Goal: Information Seeking & Learning: Learn about a topic

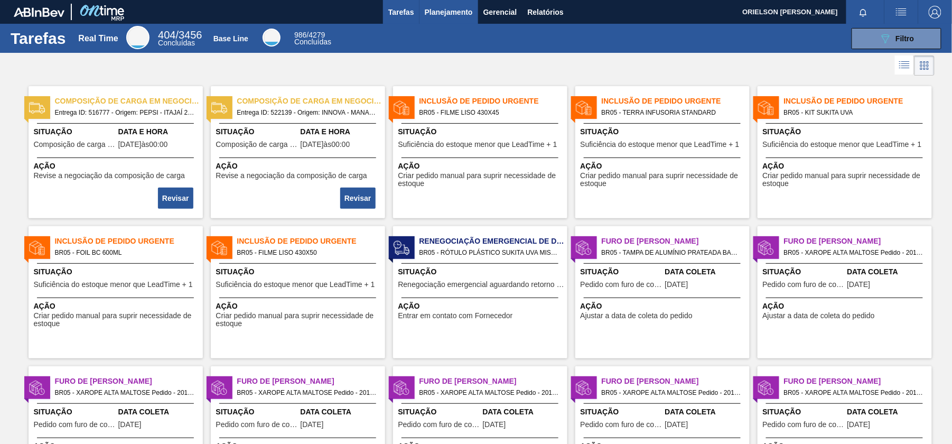
click at [446, 15] on span "Planejamento" at bounding box center [449, 12] width 48 height 13
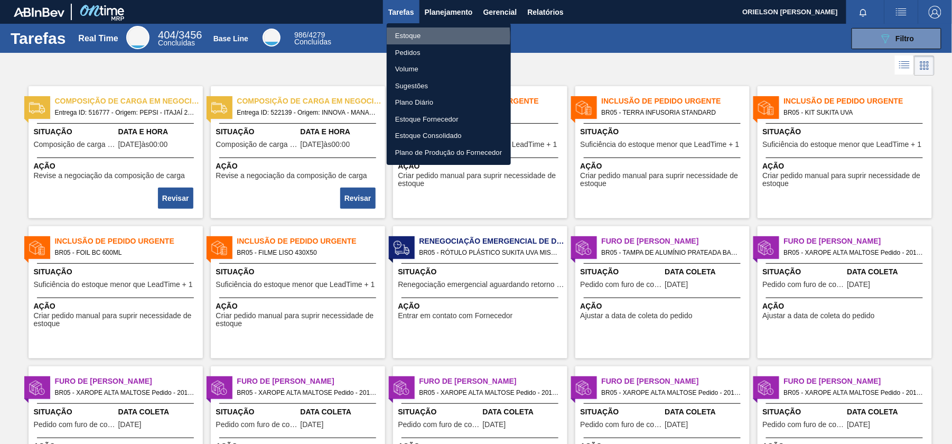
click at [419, 37] on li "Estoque" at bounding box center [449, 35] width 124 height 17
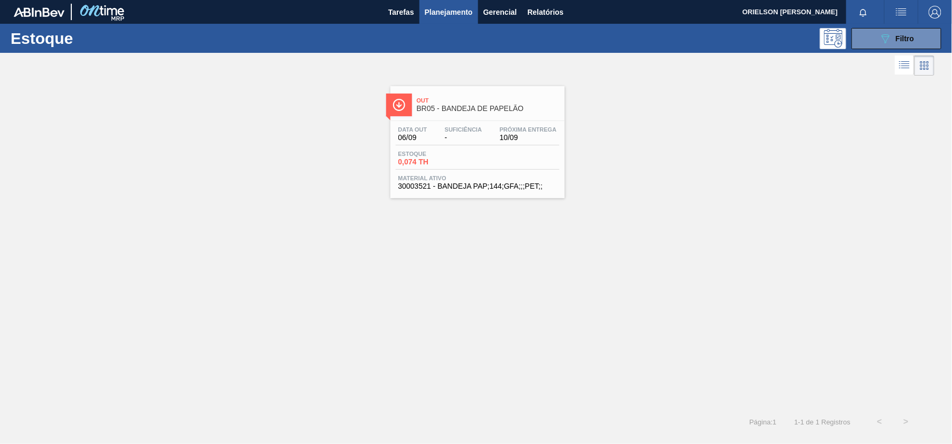
click at [311, 172] on div "Out BR05 - BANDEJA DE PAPELÃO Data [DATE] Suficiência - Próxima Entrega 10/09 E…" at bounding box center [476, 138] width 952 height 120
click at [491, 106] on span "BR05 - BANDEJA DE PAPELÃO" at bounding box center [488, 109] width 143 height 8
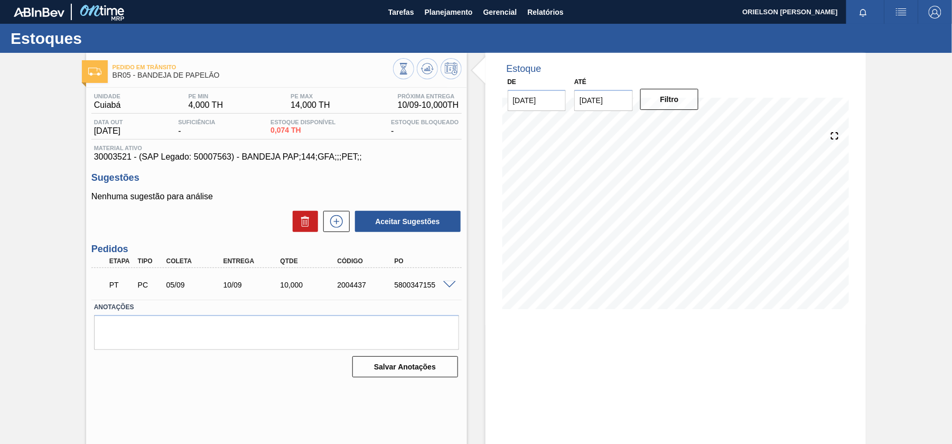
click at [451, 280] on div at bounding box center [450, 284] width 21 height 8
click at [453, 286] on span at bounding box center [449, 285] width 13 height 8
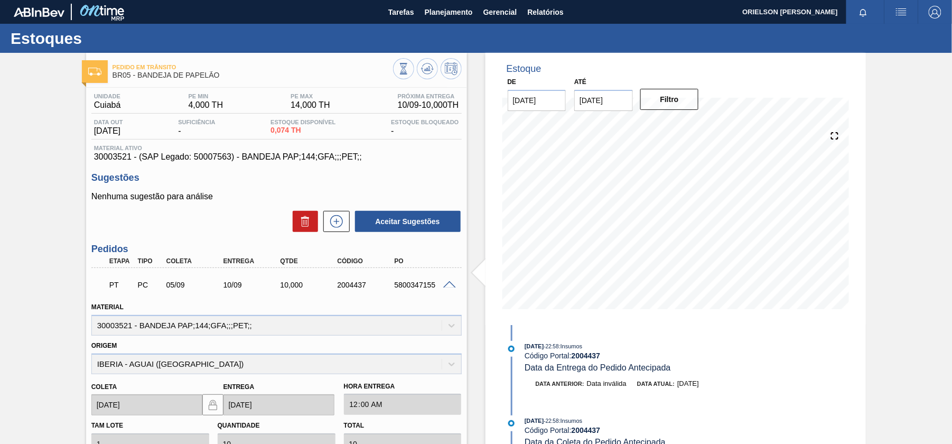
click at [448, 286] on span at bounding box center [449, 285] width 13 height 8
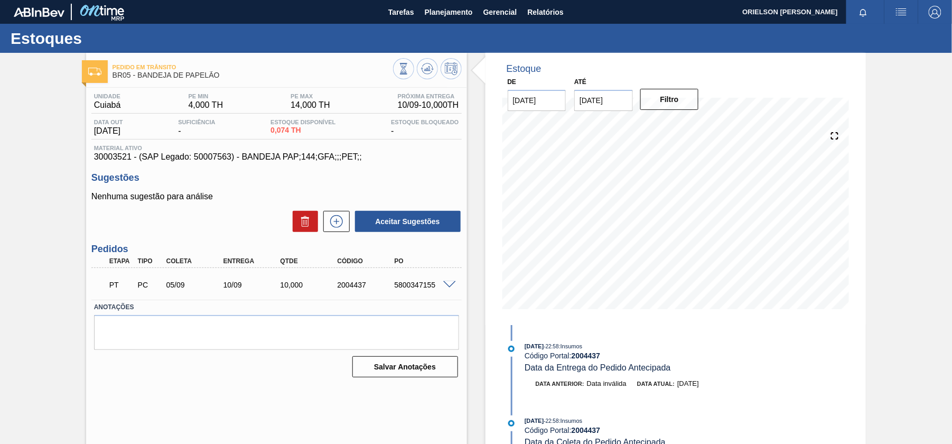
click at [452, 285] on span at bounding box center [449, 285] width 13 height 8
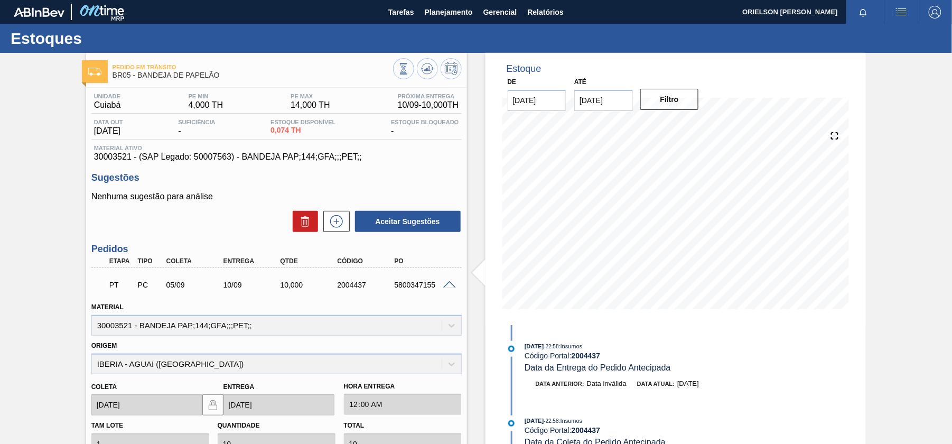
click at [452, 285] on span at bounding box center [449, 285] width 13 height 8
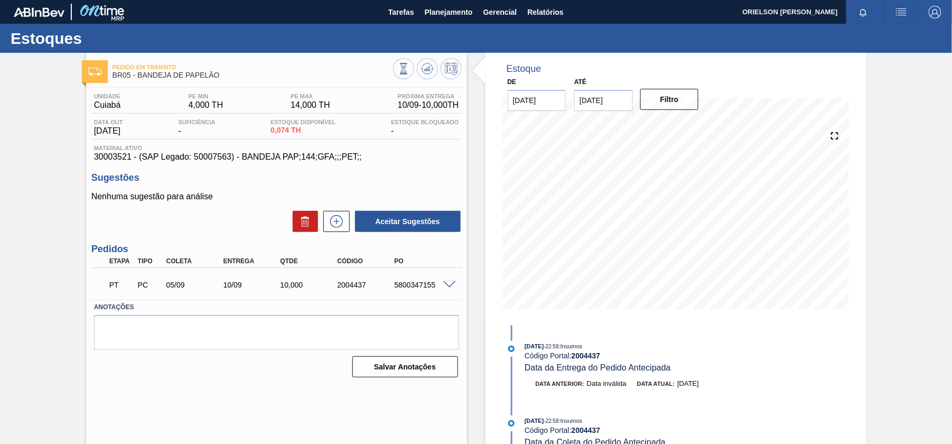
click at [452, 285] on span at bounding box center [449, 285] width 13 height 8
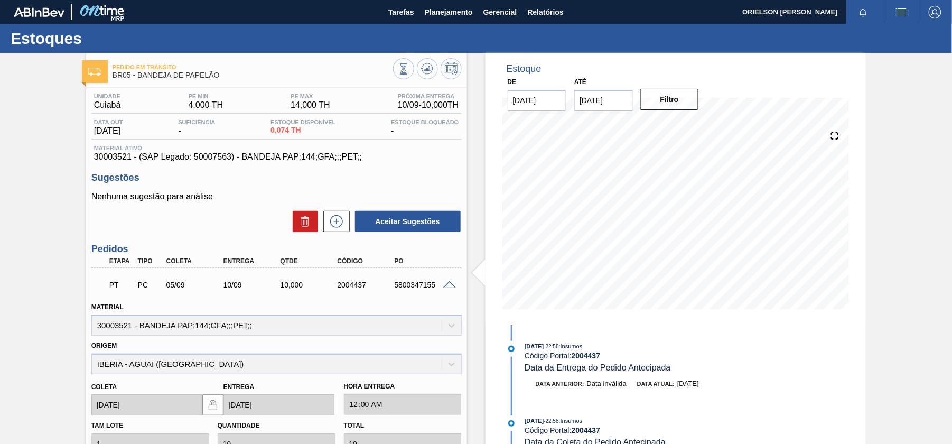
click at [452, 285] on span at bounding box center [449, 285] width 13 height 8
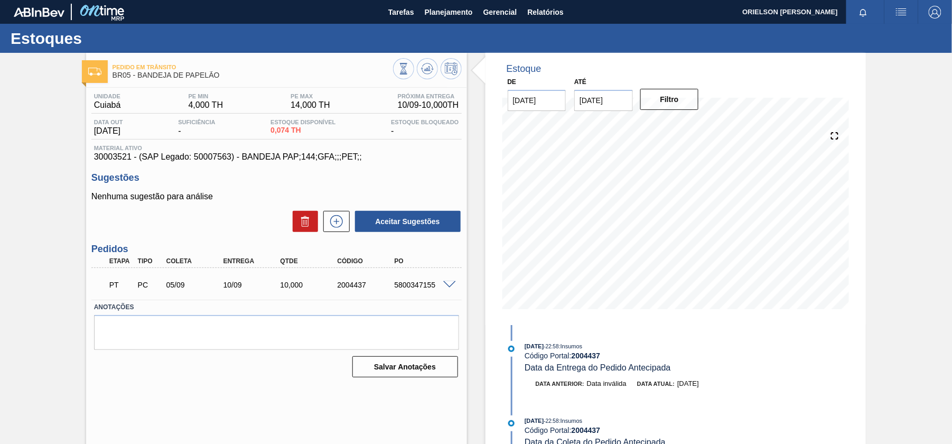
click at [452, 285] on span at bounding box center [449, 285] width 13 height 8
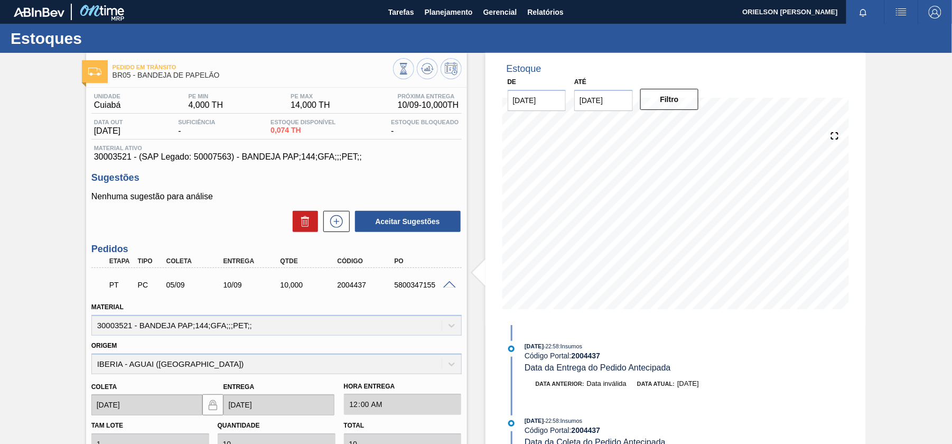
click at [433, 286] on div "5800347155" at bounding box center [422, 284] width 63 height 8
click at [443, 279] on div "PT PC 05/09 10/09 10,000 2004437 5800347155" at bounding box center [273, 283] width 342 height 21
drag, startPoint x: 446, startPoint y: 286, endPoint x: 448, endPoint y: 320, distance: 33.9
click at [448, 320] on div "PT PC 05/09 10/09 10,000 2004437 5800347155 Material 30003521 - BANDEJA PAP;144…" at bounding box center [276, 412] width 370 height 288
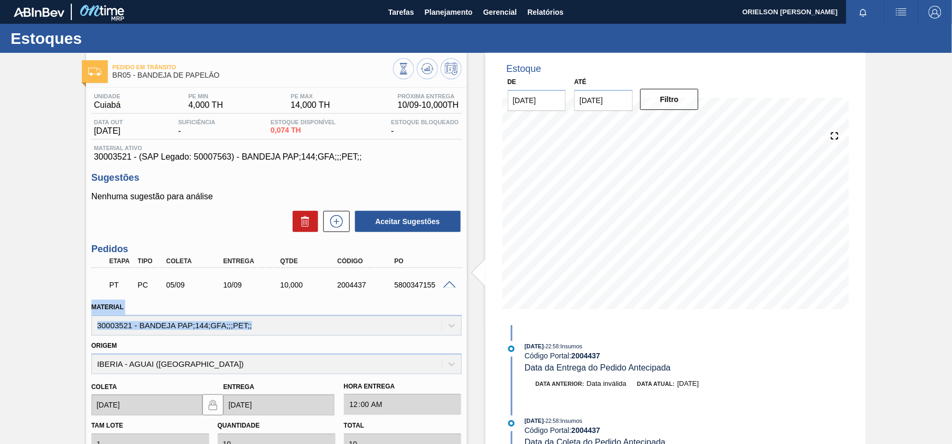
click at [453, 292] on div "PT PC 05/09 10/09 10,000 2004437 5800347155" at bounding box center [276, 283] width 370 height 26
click at [451, 288] on span at bounding box center [449, 285] width 13 height 8
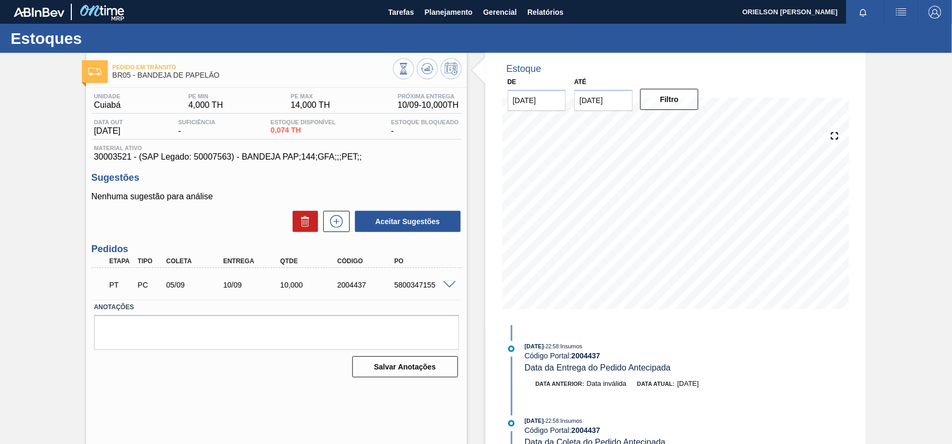
click at [374, 171] on div "Unidade Cuiabá PE MIN 4,000 TH PE MAX 14,000 TH Próxima Entrega 10/09 - 10,000 …" at bounding box center [276, 234] width 381 height 293
click at [264, 158] on span "30003521 - (SAP Legado: 50007563) - BANDEJA PAP;144;GFA;;;PET;;" at bounding box center [276, 157] width 365 height 10
click at [106, 15] on img at bounding box center [101, 12] width 51 height 24
